Goal: Task Accomplishment & Management: Manage account settings

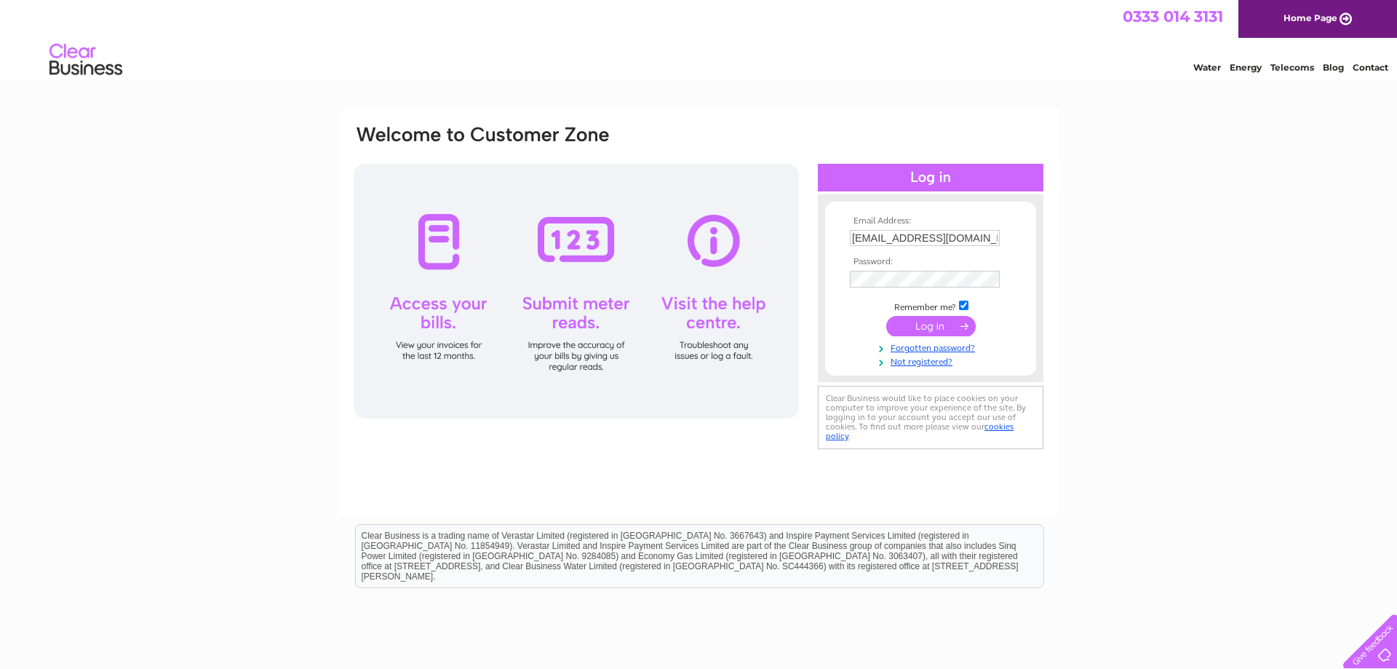
click at [906, 332] on input "submit" at bounding box center [930, 326] width 89 height 20
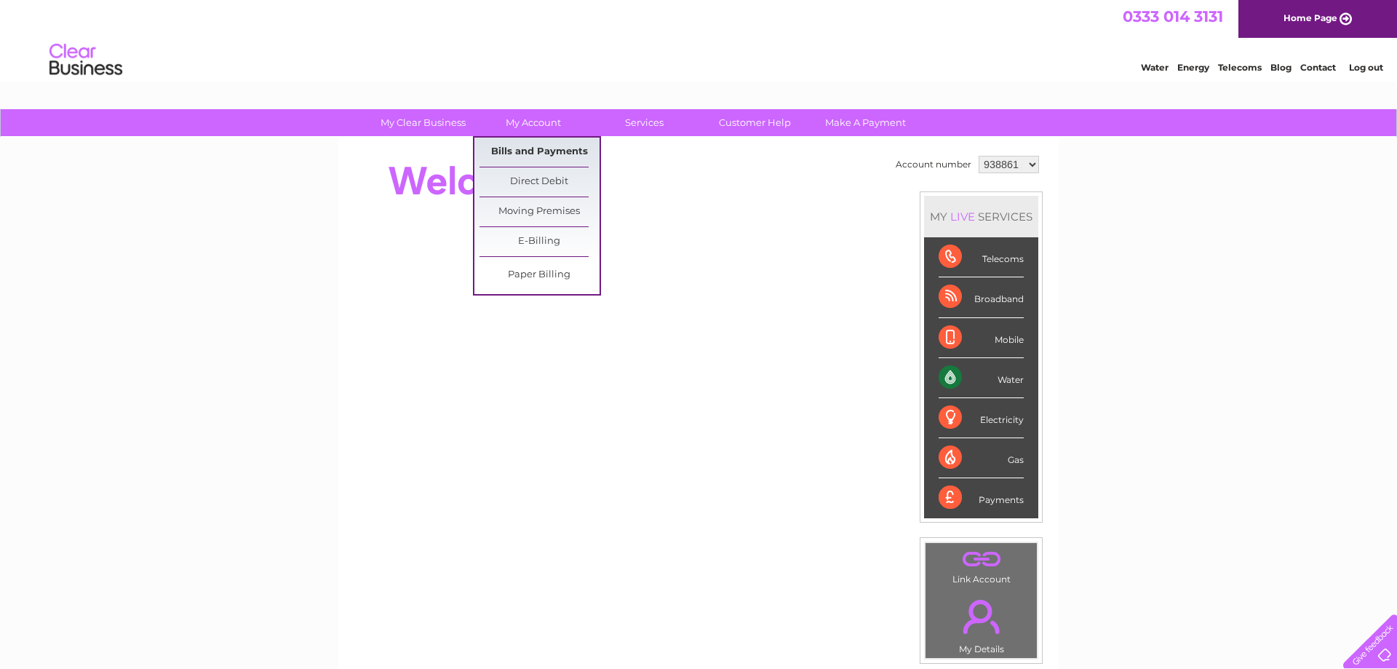
click at [516, 151] on link "Bills and Payments" at bounding box center [539, 152] width 120 height 29
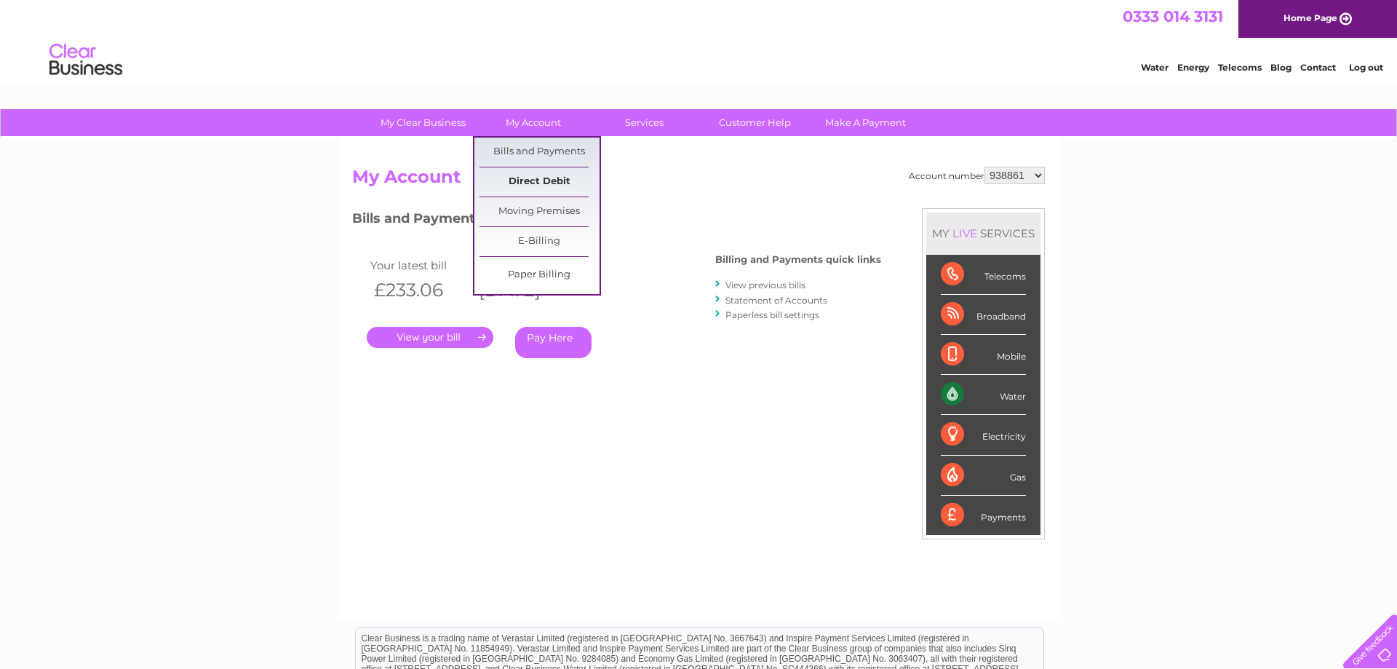
click at [532, 178] on link "Direct Debit" at bounding box center [539, 181] width 120 height 29
